Goal: Find specific fact: Find contact information

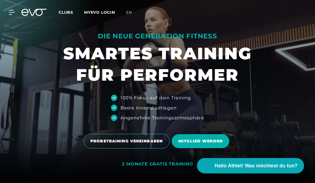
click at [98, 12] on link "MYEVO LOGIN" at bounding box center [99, 12] width 31 height 5
click at [131, 14] on span "en" at bounding box center [129, 12] width 6 height 5
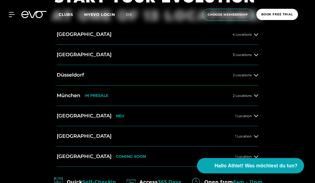
scroll to position [227, 0]
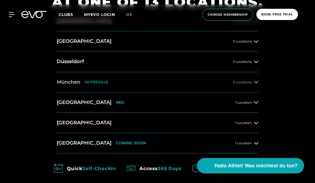
click at [196, 80] on button "[GEOGRAPHIC_DATA] IN [GEOGRAPHIC_DATA] 2 Locations" at bounding box center [158, 82] width 202 height 20
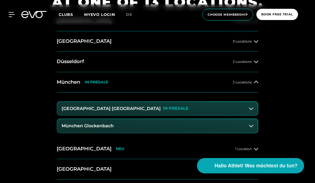
click at [170, 106] on button "[GEOGRAPHIC_DATA] Maxvorstadt IN [GEOGRAPHIC_DATA]" at bounding box center [157, 109] width 201 height 14
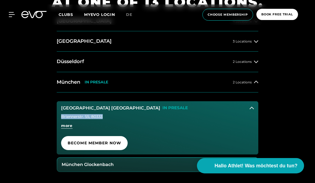
drag, startPoint x: 61, startPoint y: 117, endPoint x: 106, endPoint y: 116, distance: 44.7
click at [106, 116] on div "Briennerstr. 55 , 80333" at bounding box center [157, 117] width 193 height 4
copy div "Briennerstr. 55 , 80333"
